Goal: Information Seeking & Learning: Understand process/instructions

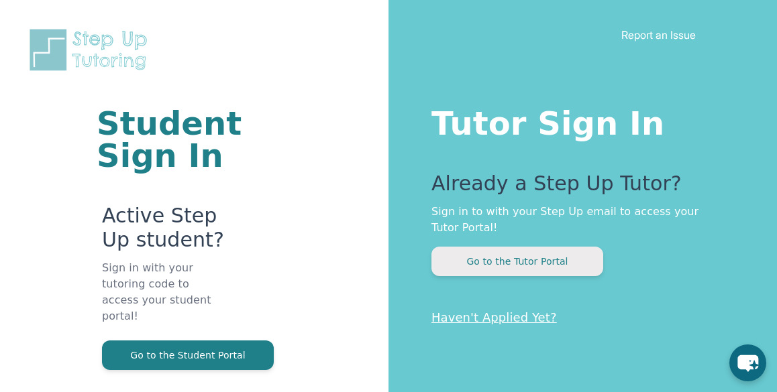
click at [476, 266] on button "Go to the Tutor Portal" at bounding box center [517, 262] width 172 height 30
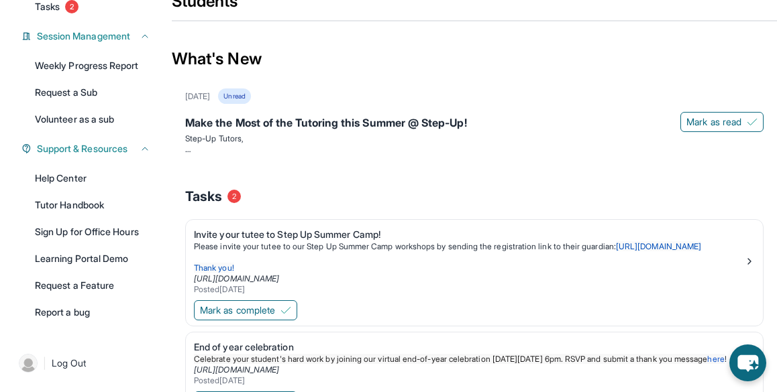
scroll to position [175, 0]
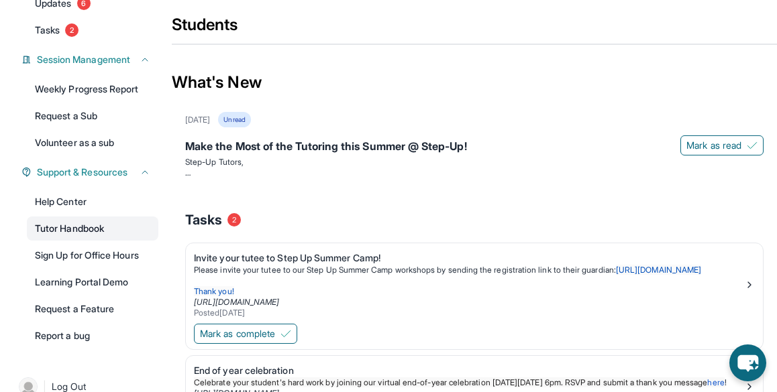
click at [104, 221] on link "Tutor Handbook" at bounding box center [92, 229] width 131 height 24
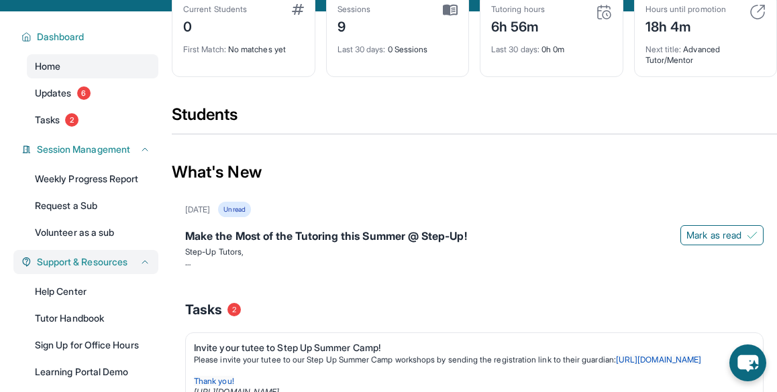
scroll to position [91, 0]
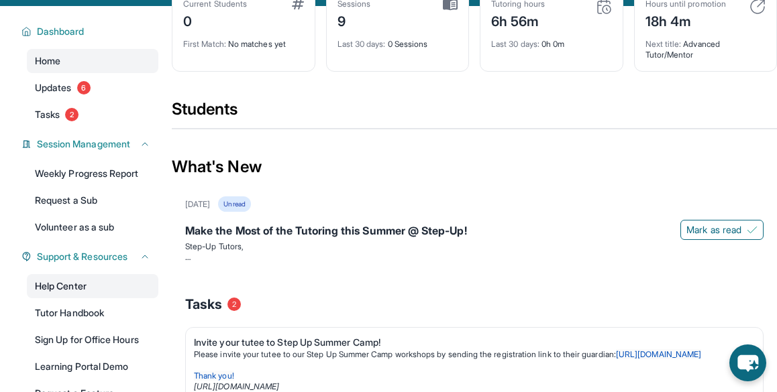
click at [78, 282] on link "Help Center" at bounding box center [92, 286] width 131 height 24
